Goal: Navigation & Orientation: Find specific page/section

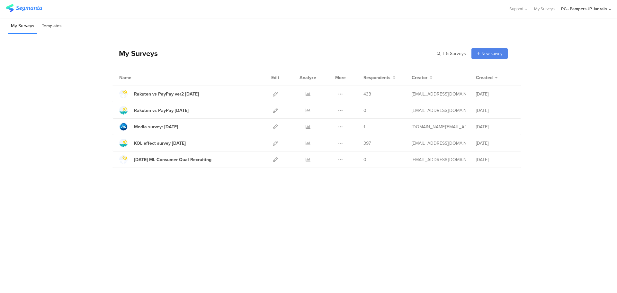
click at [52, 28] on li "Templates" at bounding box center [52, 26] width 26 height 15
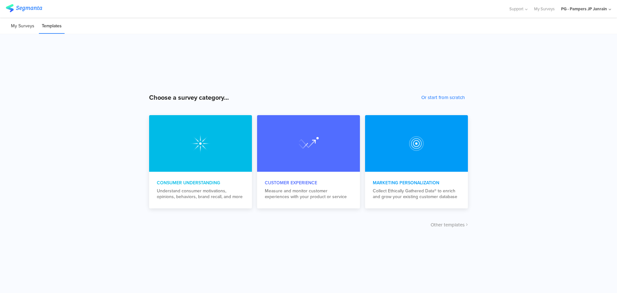
click at [28, 29] on li "My Surveys" at bounding box center [22, 26] width 29 height 15
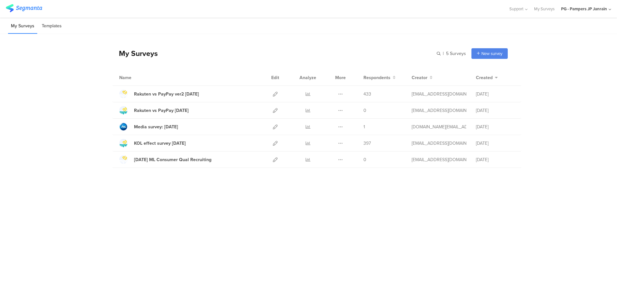
click at [61, 25] on li "Templates" at bounding box center [52, 26] width 26 height 15
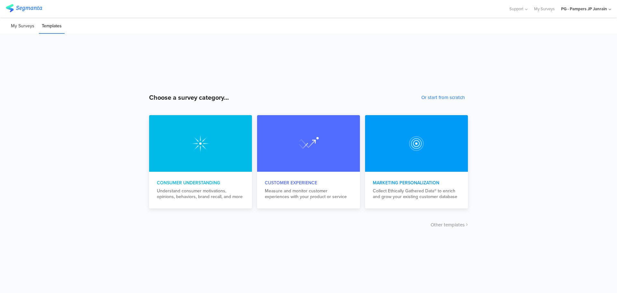
click at [26, 26] on li "My Surveys" at bounding box center [22, 26] width 29 height 15
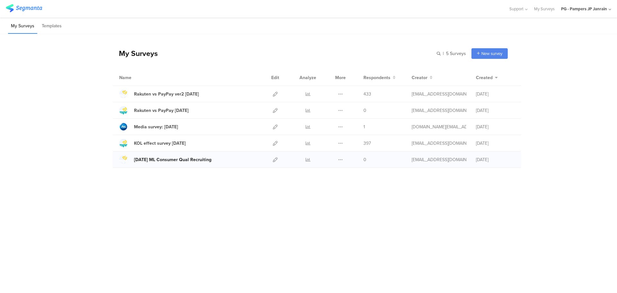
click at [172, 161] on div "Aug'25 ML Consumer Qual Recruiting" at bounding box center [172, 159] width 77 height 7
